Goal: Transaction & Acquisition: Purchase product/service

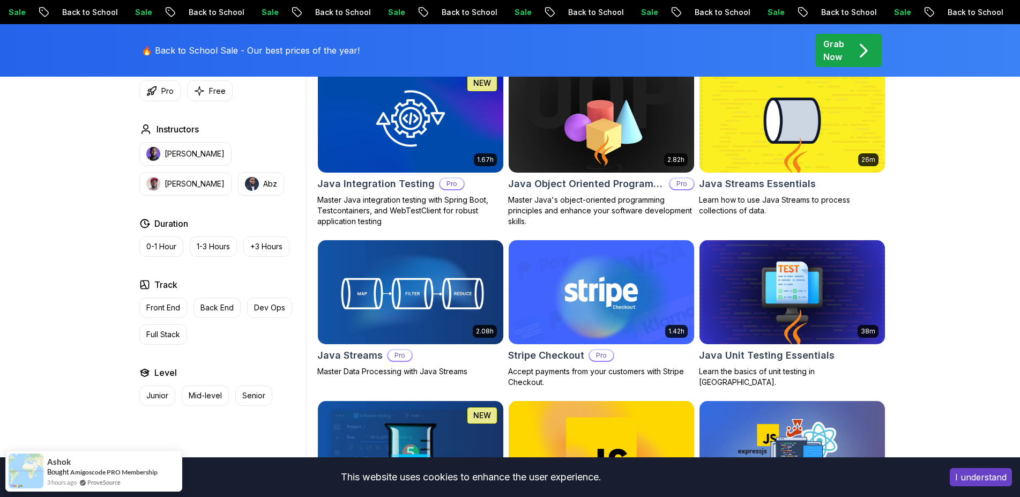
scroll to position [1531, 0]
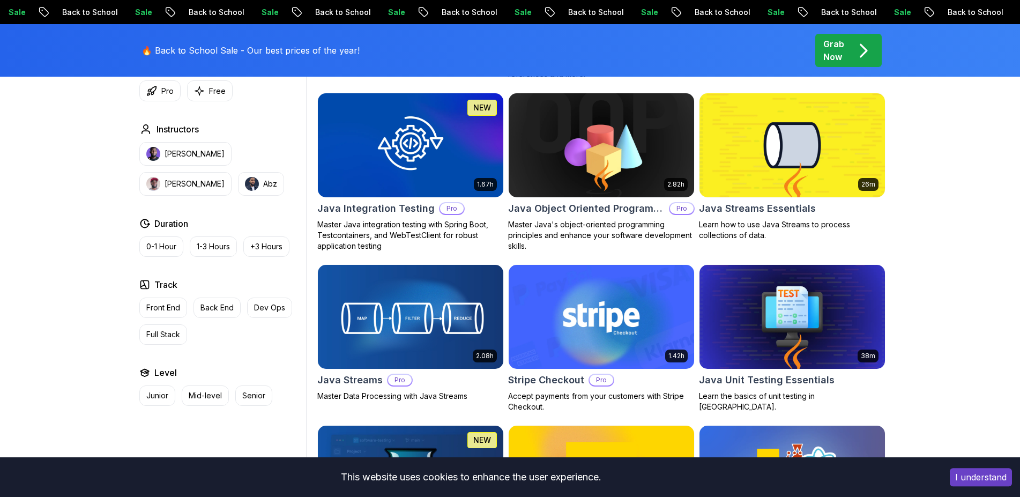
scroll to position [1640, 0]
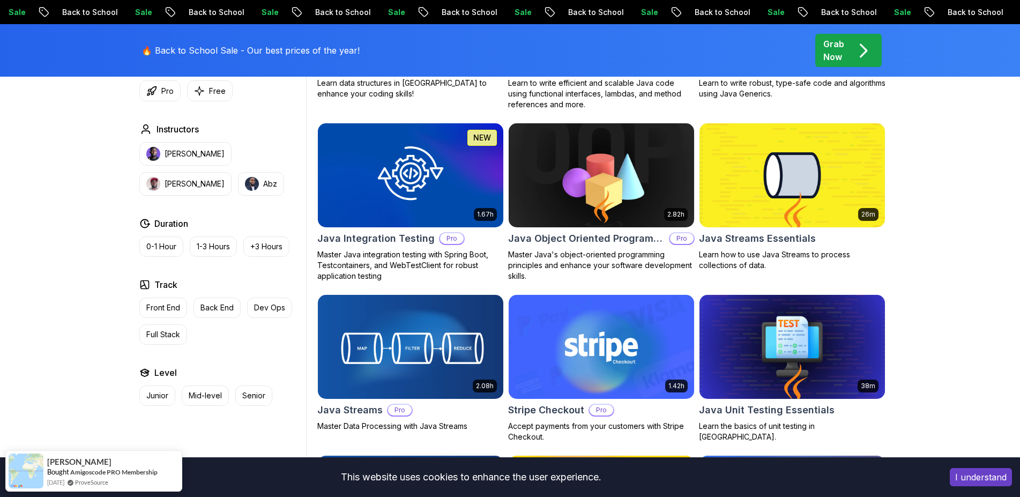
click at [558, 184] on img at bounding box center [601, 175] width 195 height 109
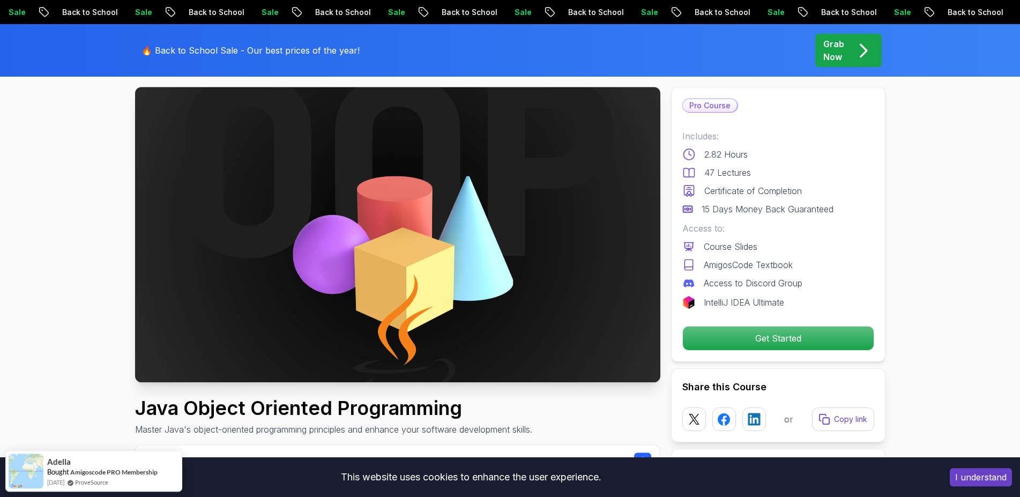
scroll to position [109, 0]
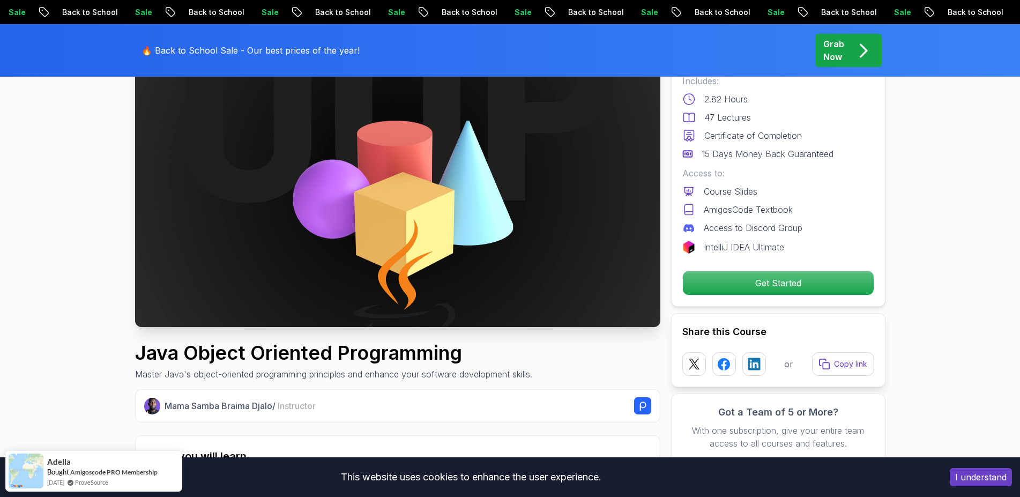
click at [713, 137] on p "Certificate of Completion" at bounding box center [753, 135] width 98 height 13
click at [725, 148] on p "15 Days Money Back Guaranteed" at bounding box center [768, 153] width 132 height 13
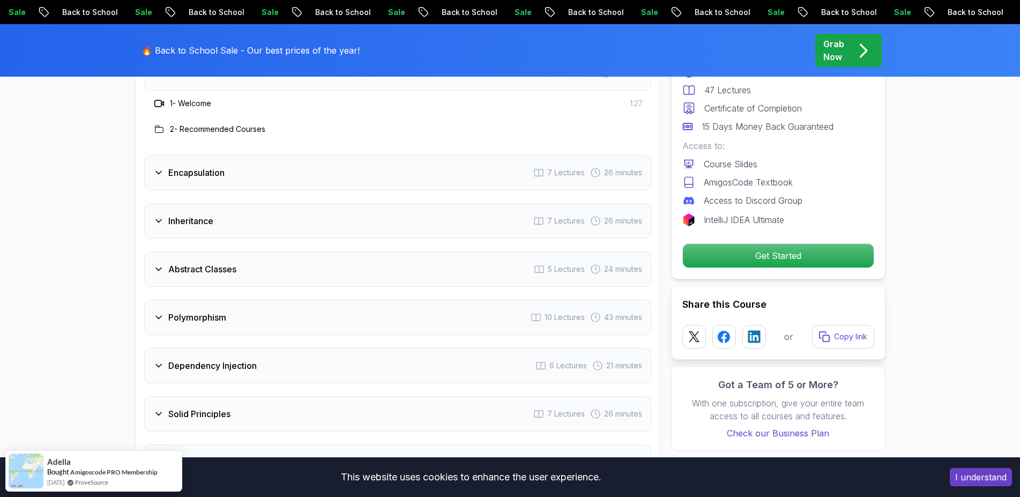
scroll to position [1586, 0]
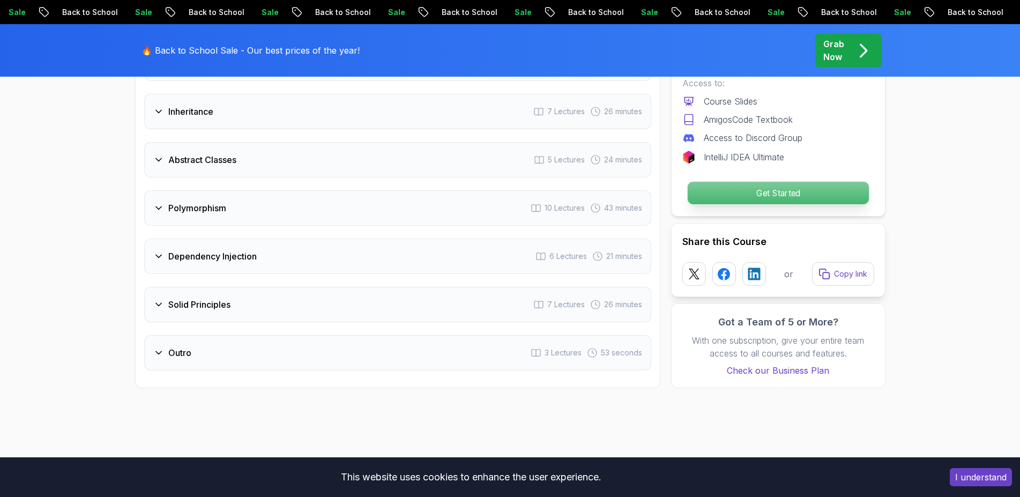
click at [733, 182] on p "Get Started" at bounding box center [777, 193] width 181 height 23
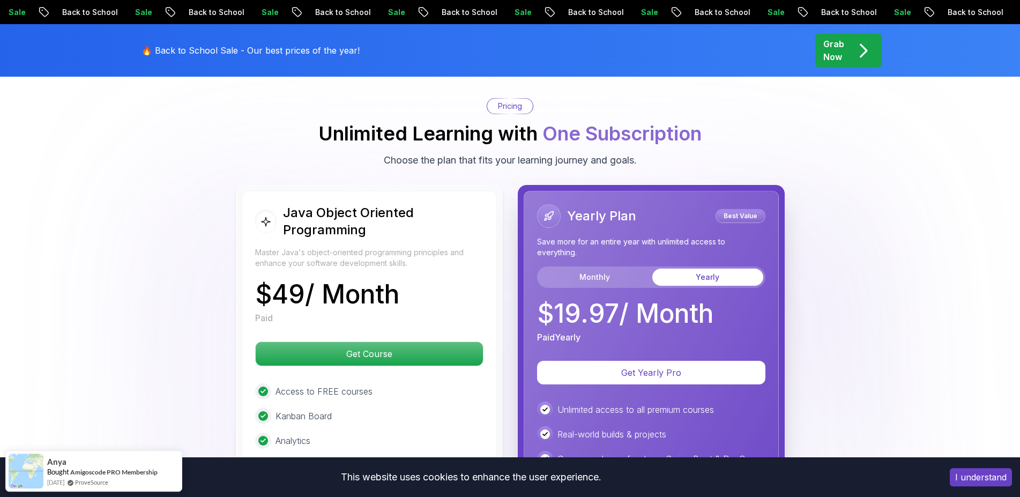
scroll to position [2015, 0]
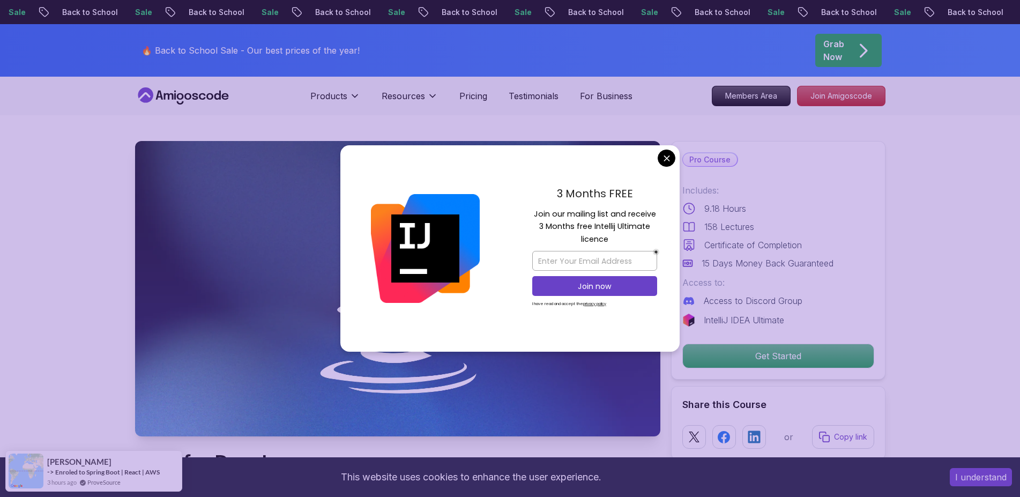
click at [665, 169] on div "3 Months FREE Join our mailing list and receive 3 Months free Intellij Ultimate…" at bounding box center [595, 248] width 170 height 207
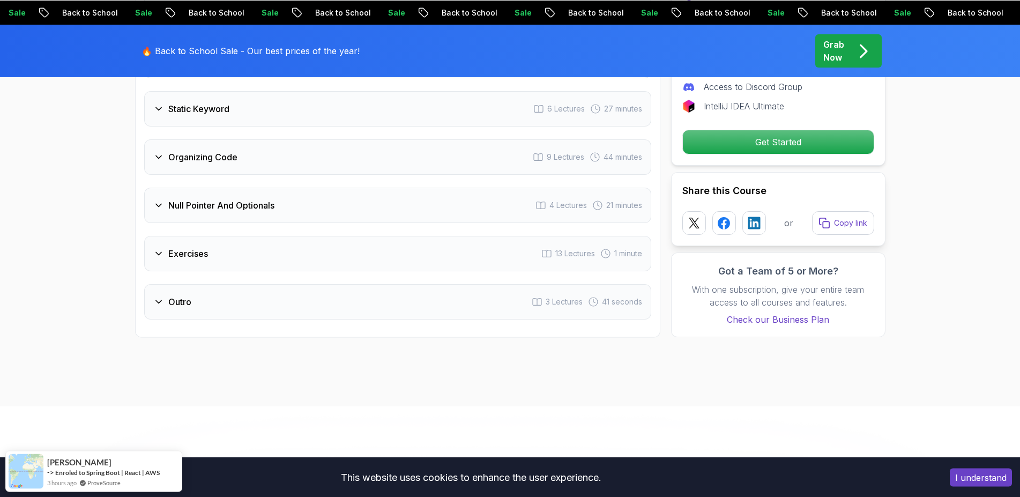
scroll to position [2242, 0]
